Goal: Information Seeking & Learning: Learn about a topic

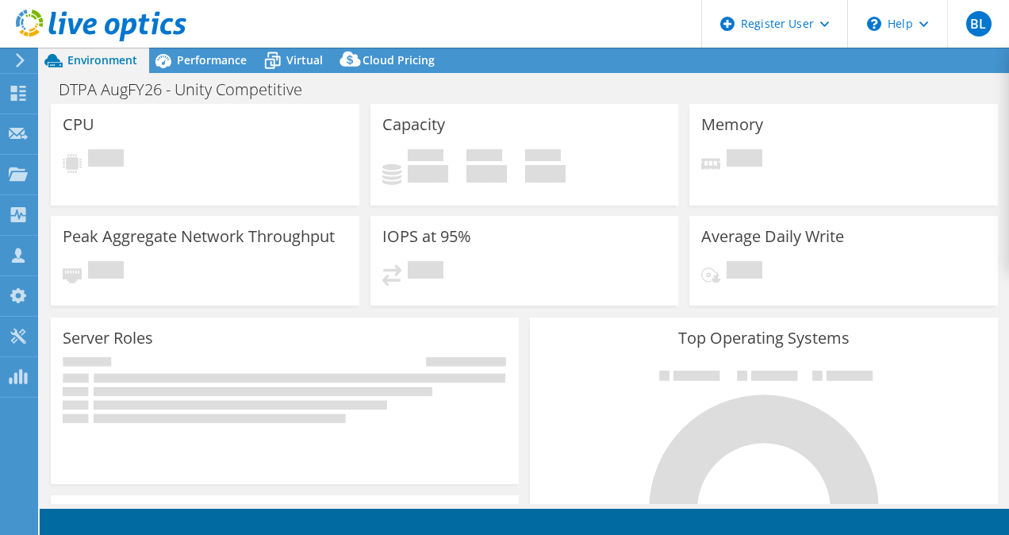
select select "USD"
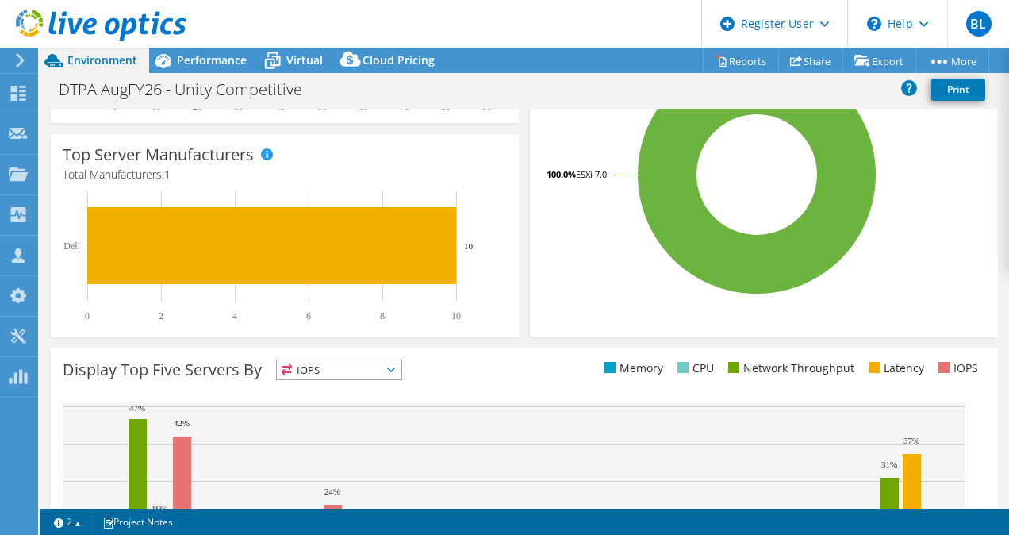
scroll to position [528, 0]
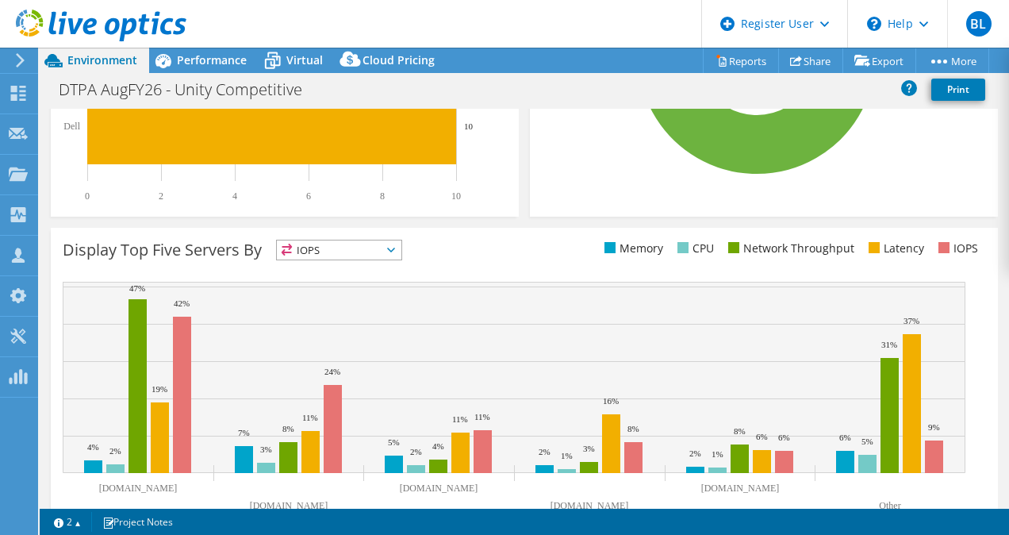
click at [400, 250] on span "IOPS" at bounding box center [339, 249] width 125 height 19
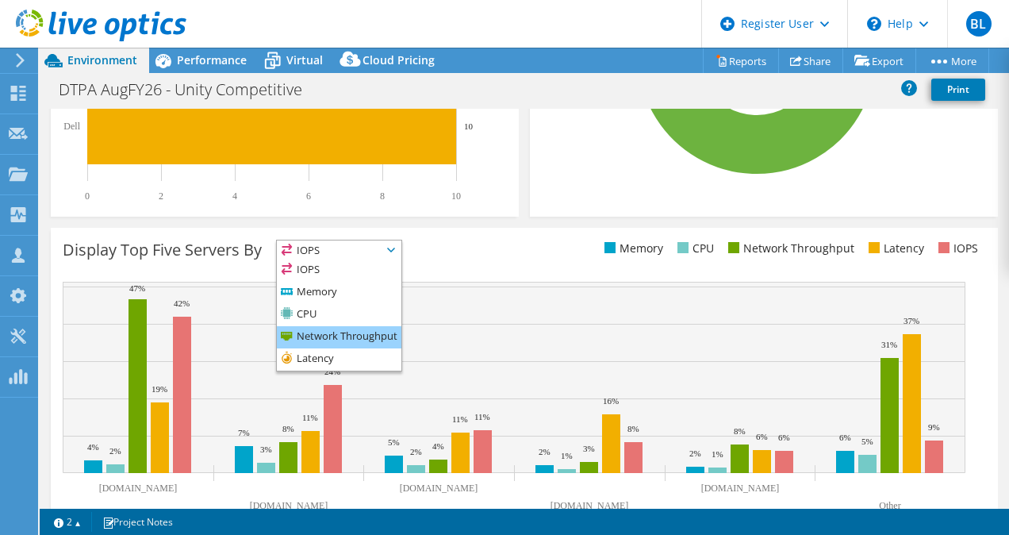
click at [341, 332] on li "Network Throughput" at bounding box center [339, 337] width 125 height 22
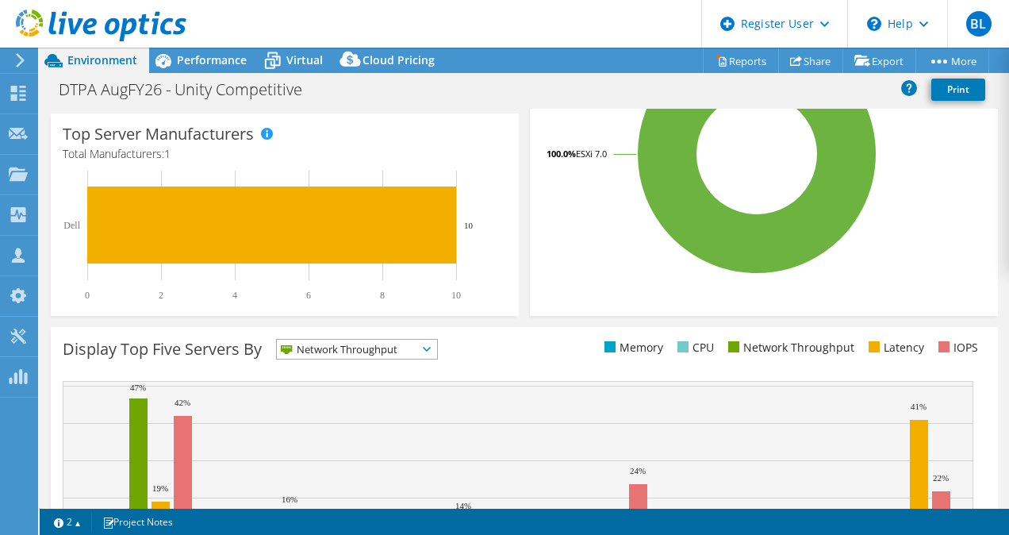
scroll to position [144, 0]
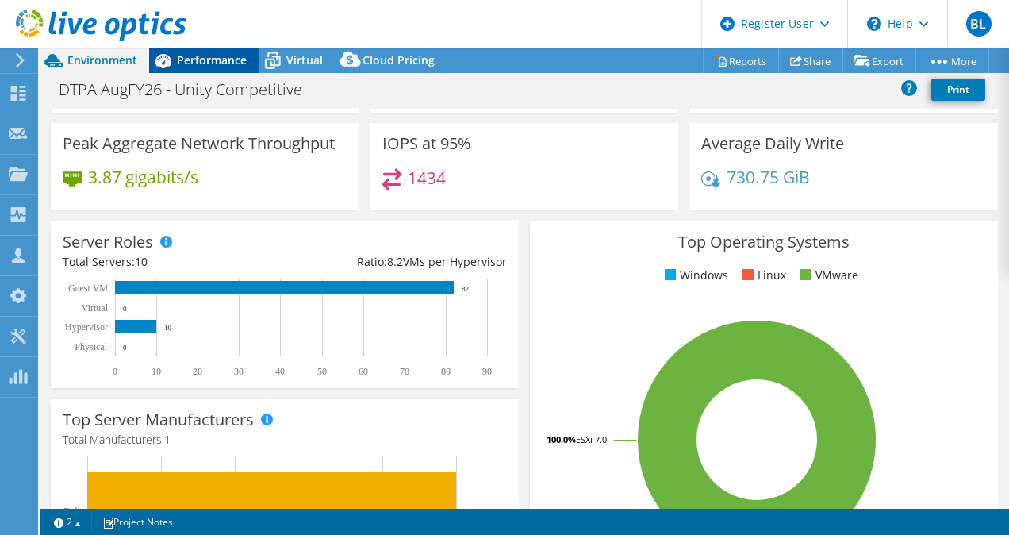
click at [223, 67] on div "Performance" at bounding box center [203, 60] width 109 height 25
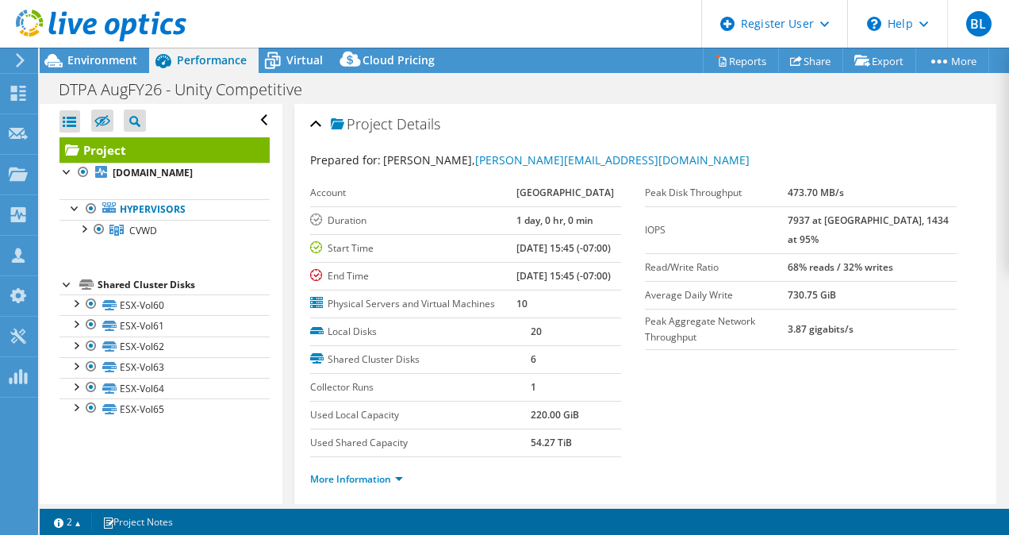
scroll to position [317, 0]
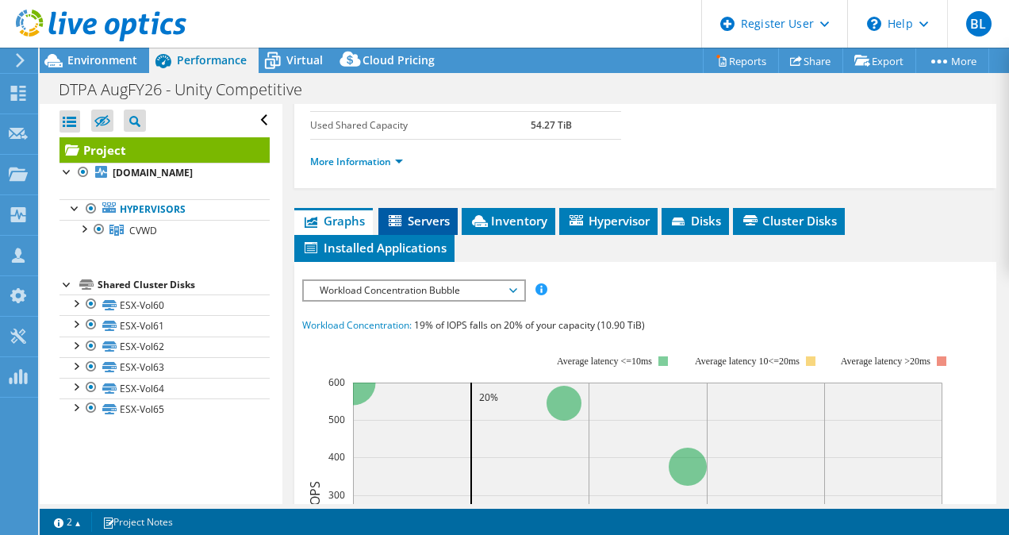
click at [431, 228] on span "Servers" at bounding box center [417, 221] width 63 height 16
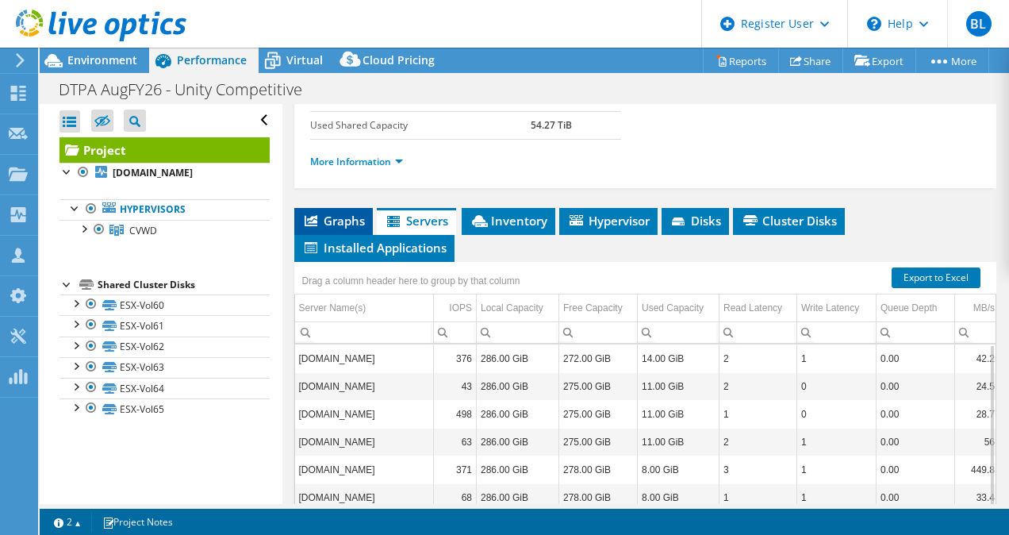
click at [325, 228] on span "Graphs" at bounding box center [333, 221] width 63 height 16
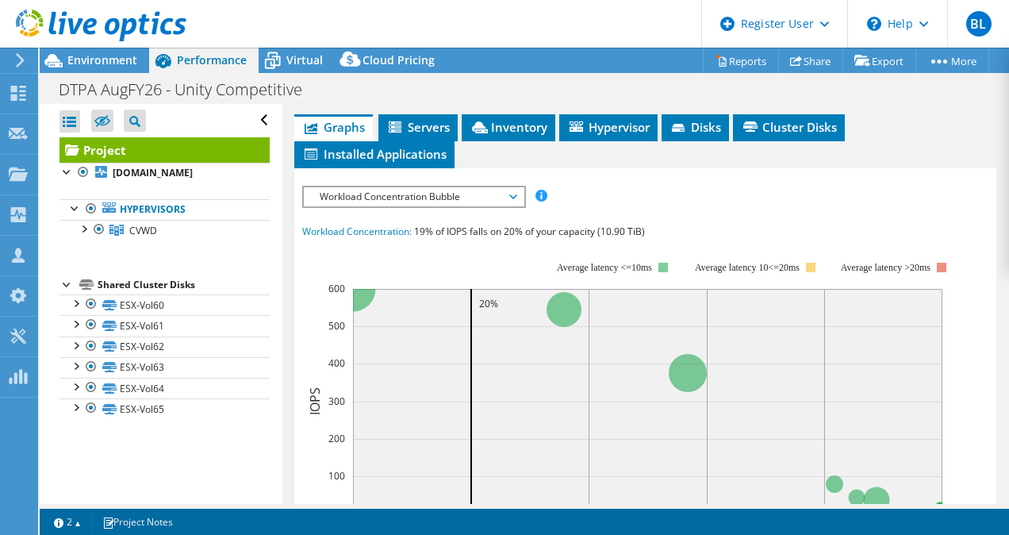
scroll to position [94, 0]
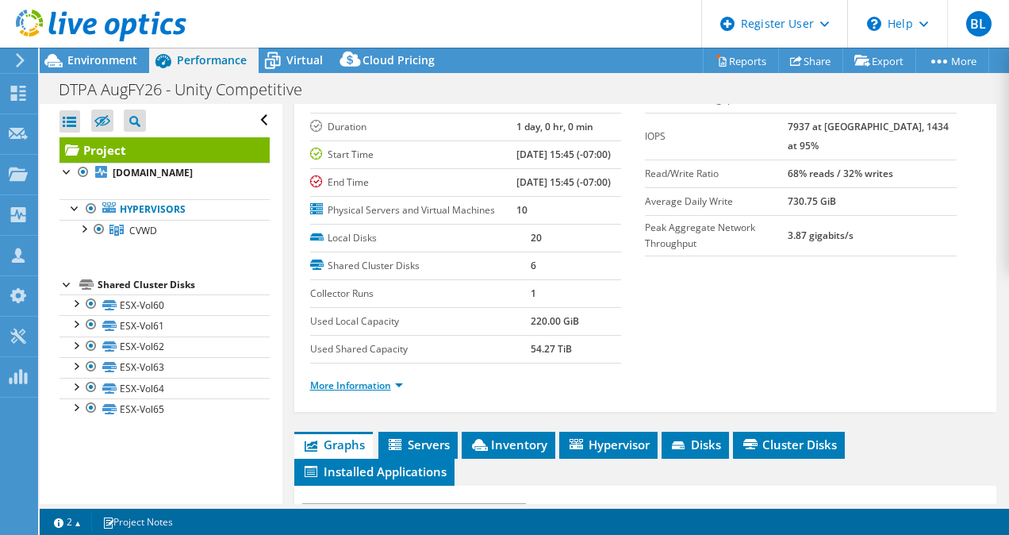
click at [348, 392] on link "More Information" at bounding box center [356, 384] width 93 height 13
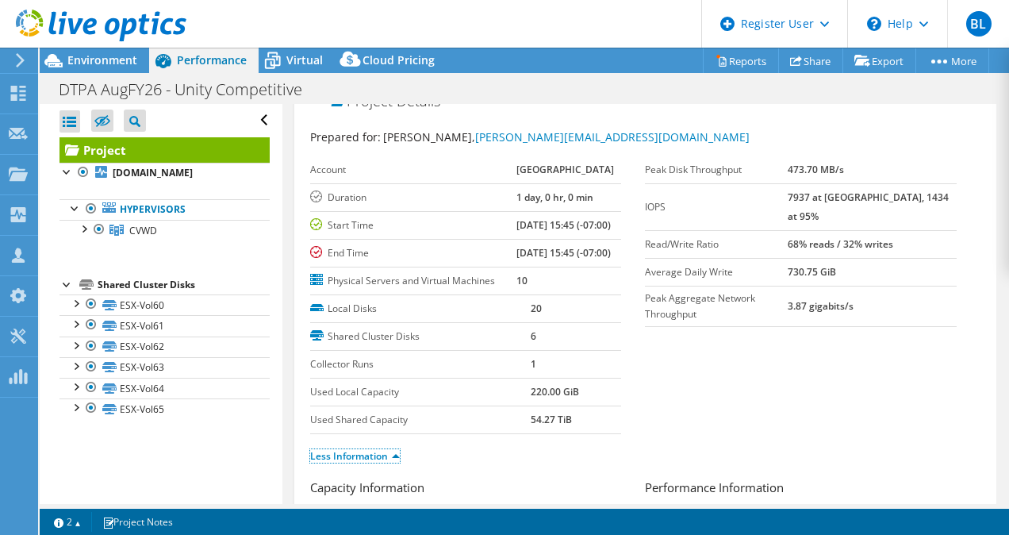
scroll to position [0, 0]
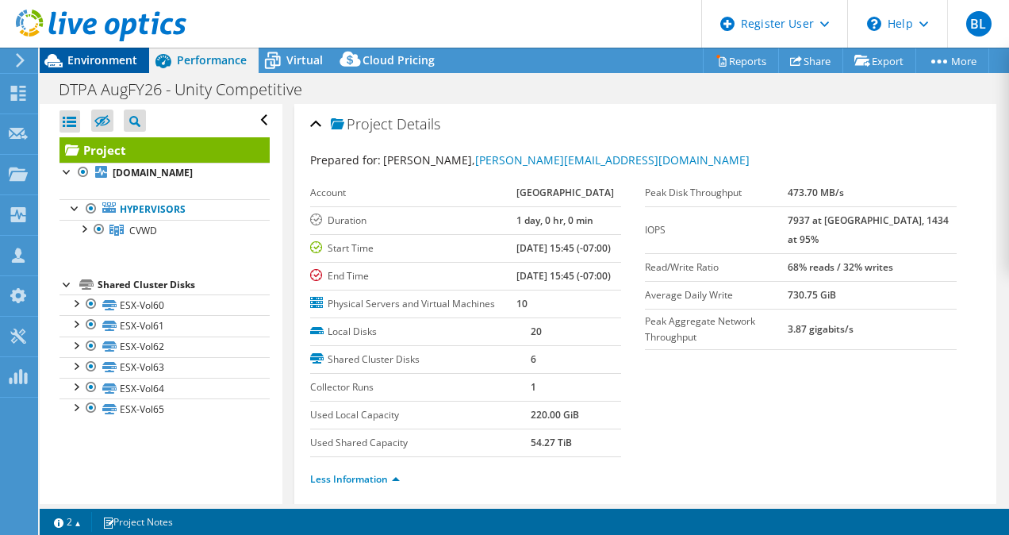
click at [116, 52] on span "Environment" at bounding box center [102, 59] width 70 height 15
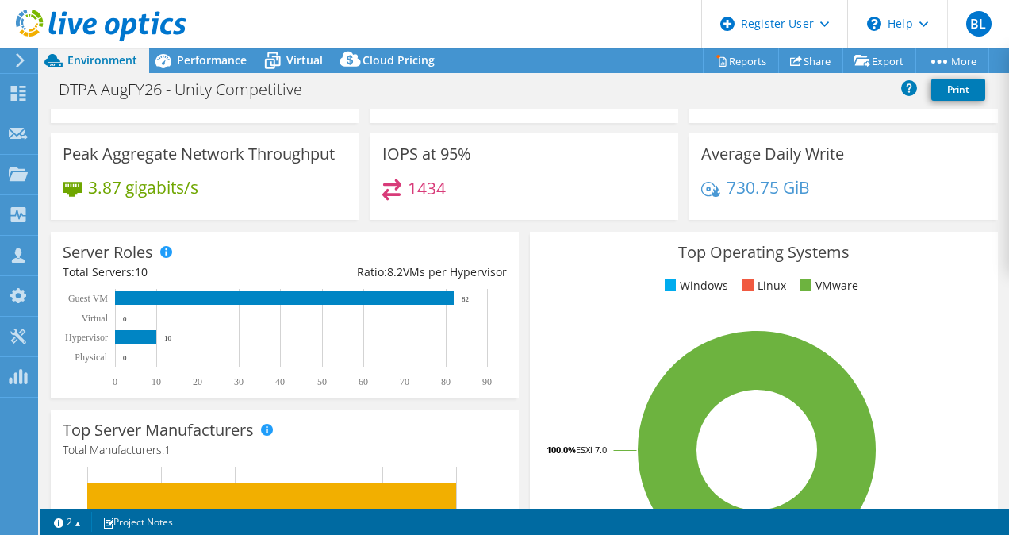
scroll to position [211, 0]
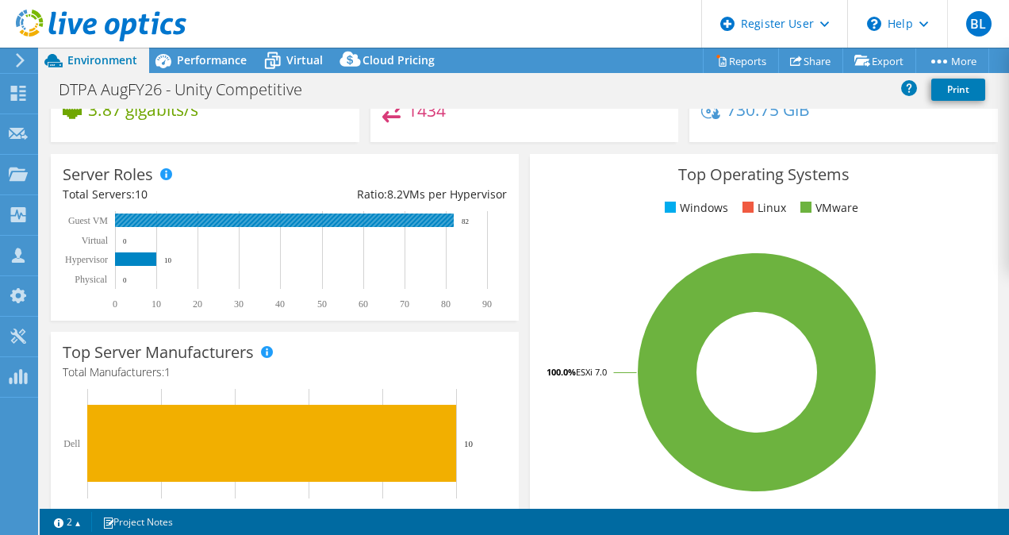
click at [427, 216] on rect at bounding box center [284, 219] width 339 height 13
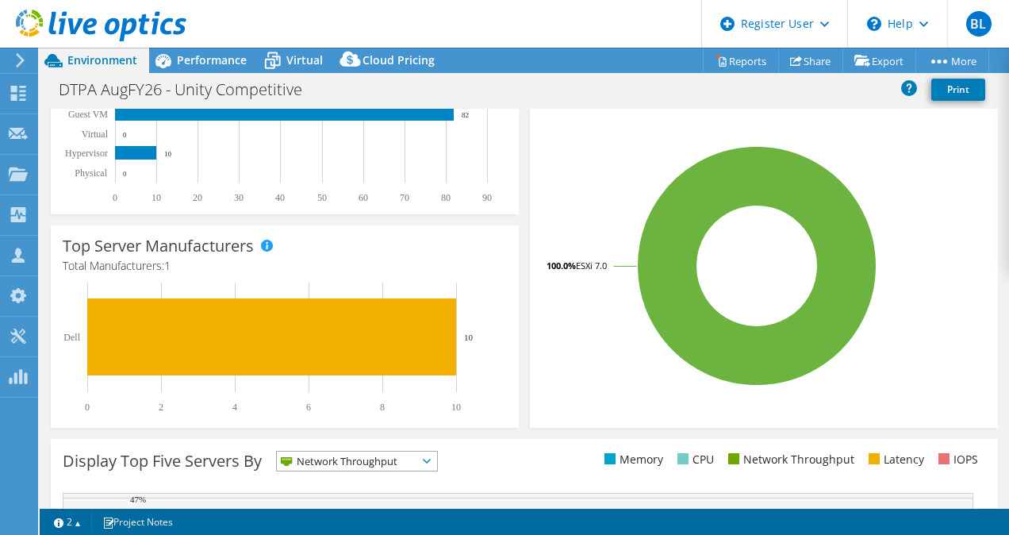
scroll to position [528, 0]
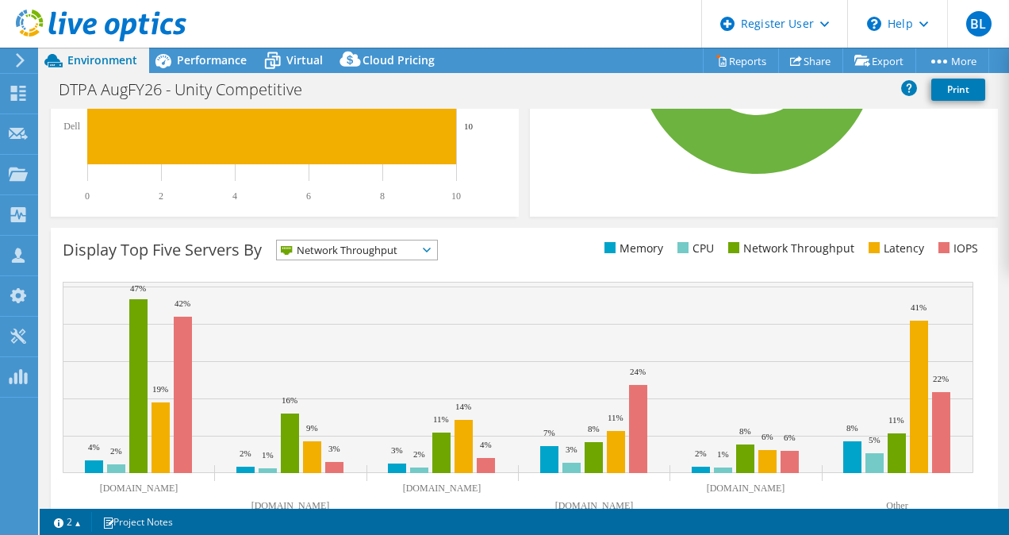
click at [335, 247] on span "Network Throughput" at bounding box center [347, 249] width 140 height 19
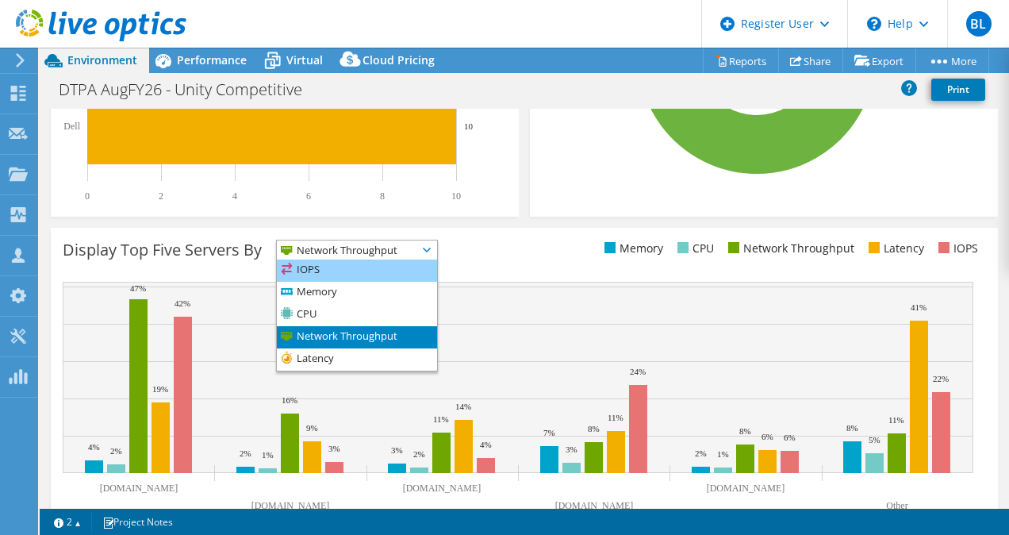
click at [322, 276] on li "IOPS" at bounding box center [357, 270] width 160 height 22
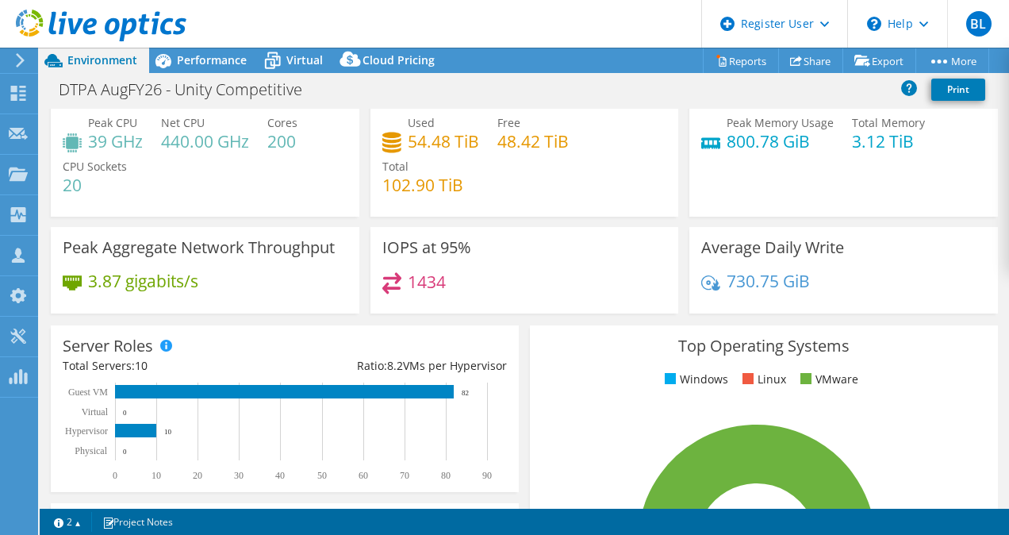
scroll to position [38, 0]
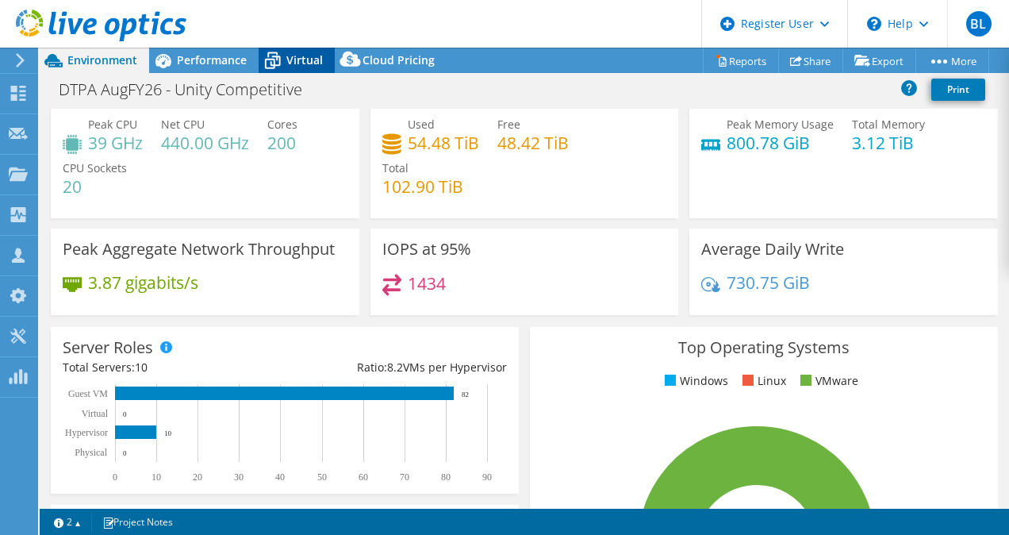
click at [300, 57] on span "Virtual" at bounding box center [304, 59] width 36 height 15
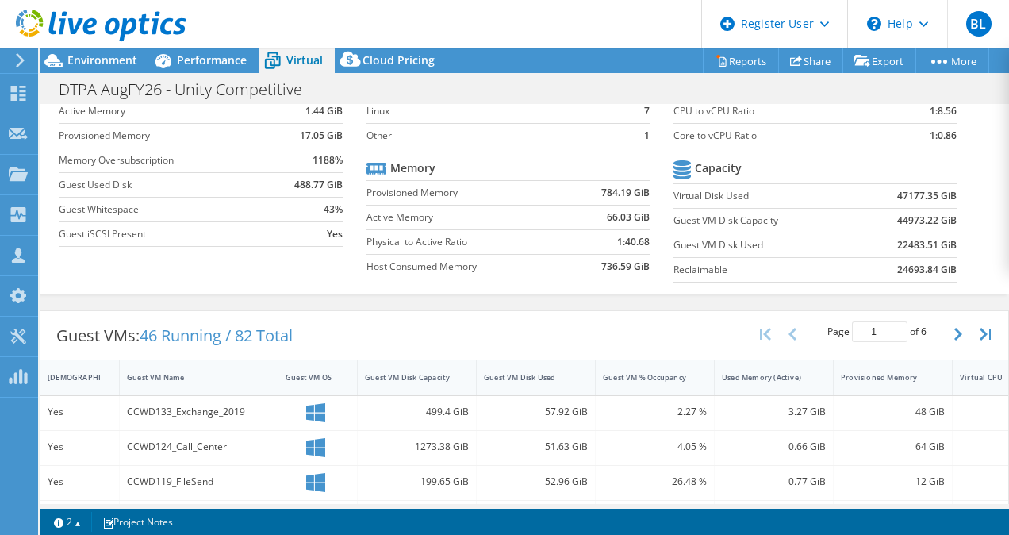
scroll to position [0, 0]
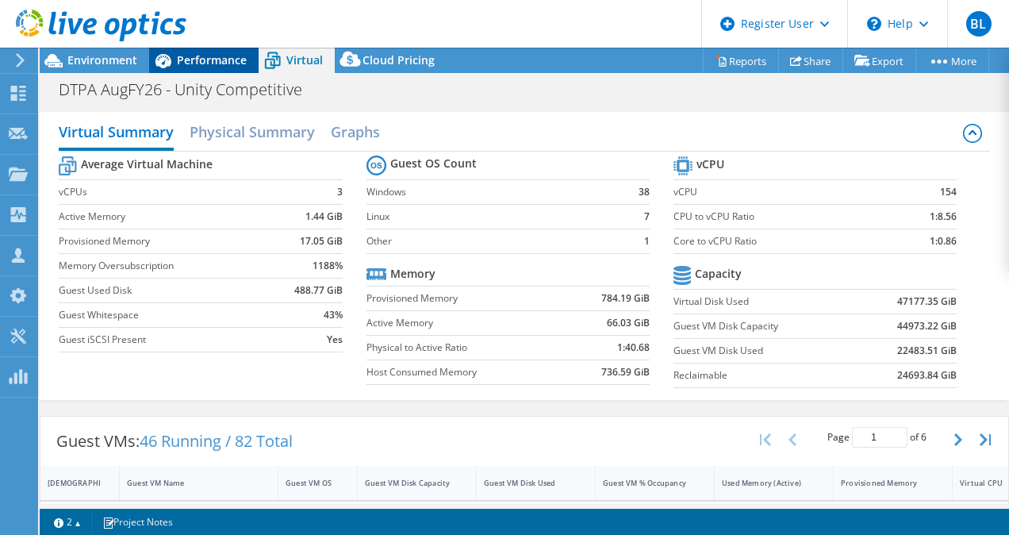
click at [228, 63] on span "Performance" at bounding box center [212, 59] width 70 height 15
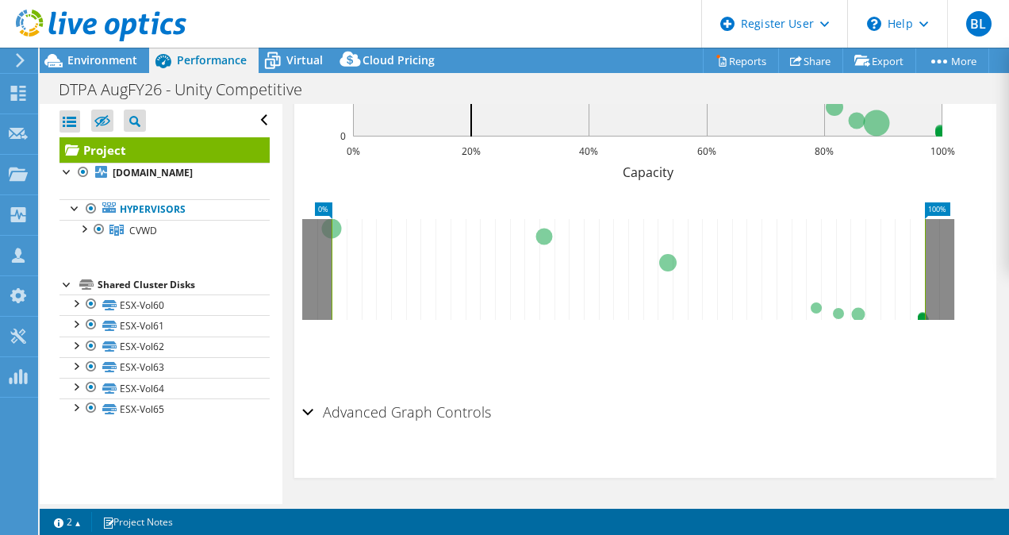
scroll to position [1275, 0]
click at [355, 409] on h2 "Advanced Graph Controls" at bounding box center [396, 410] width 189 height 32
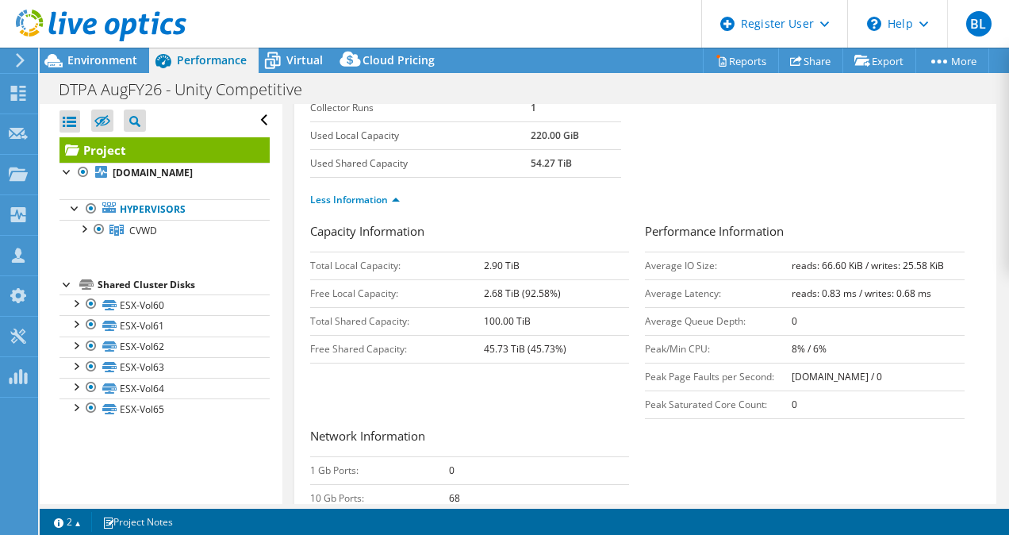
scroll to position [0, 0]
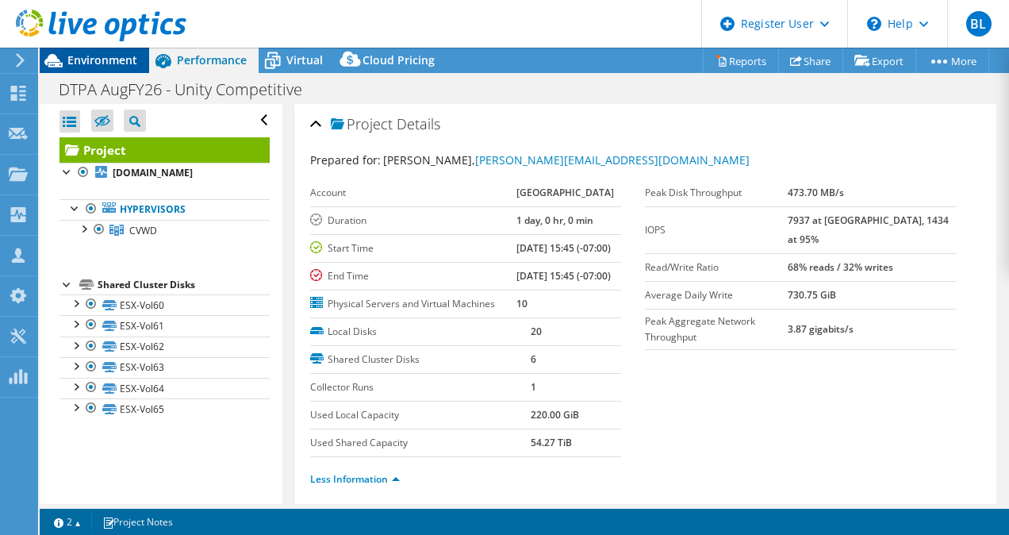
click at [74, 59] on span "Environment" at bounding box center [102, 59] width 70 height 15
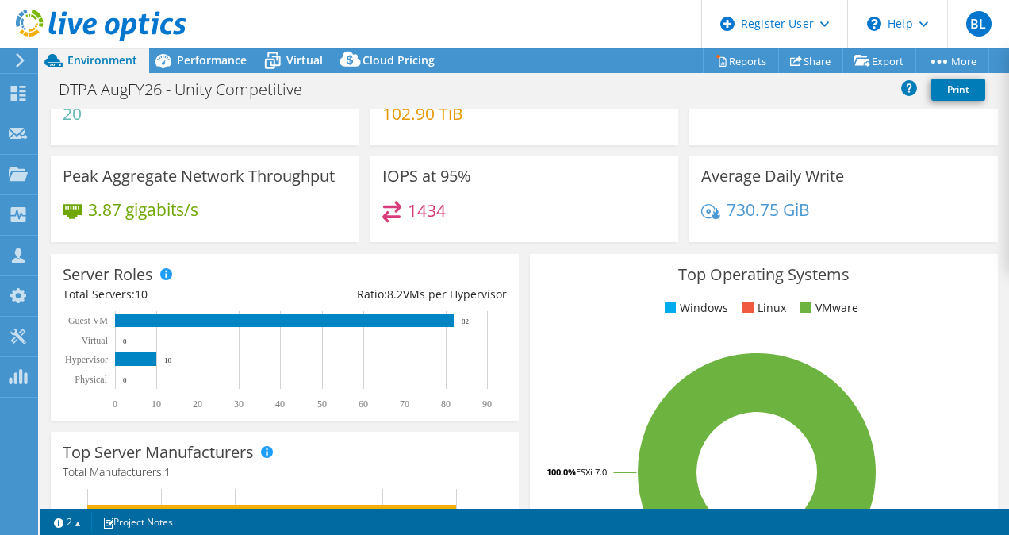
scroll to position [249, 0]
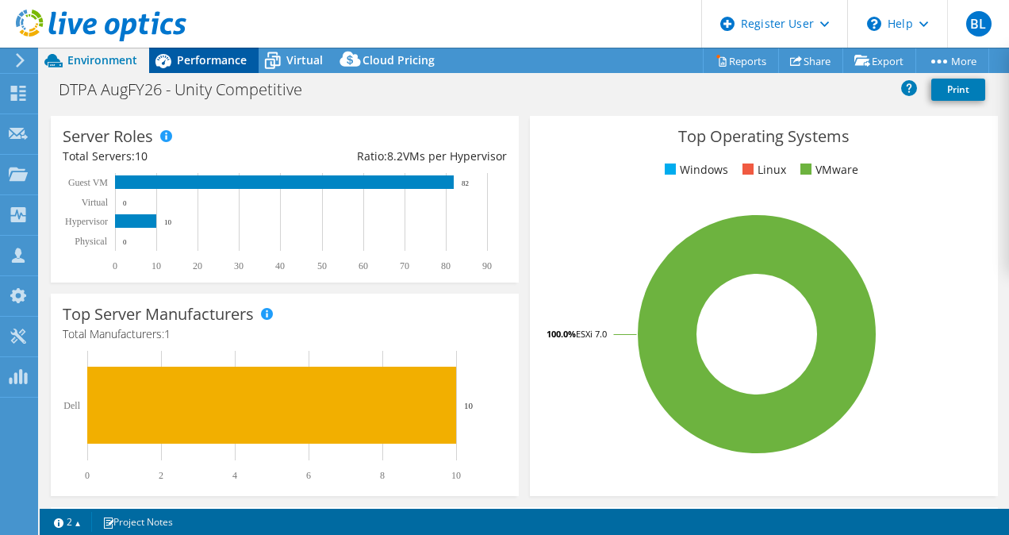
click at [232, 59] on span "Performance" at bounding box center [212, 59] width 70 height 15
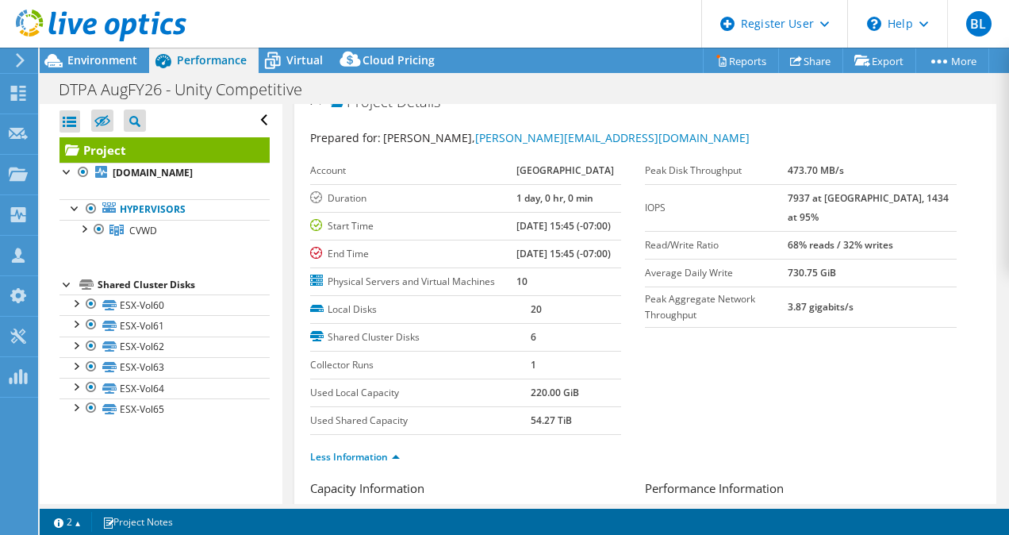
scroll to position [0, 0]
